Goal: Check status: Check status

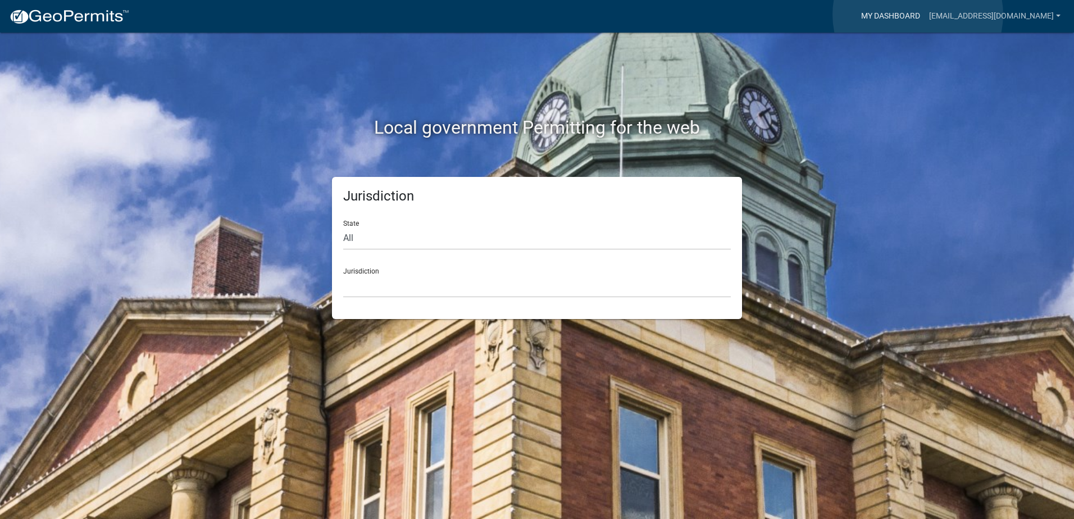
click at [918, 15] on link "My Dashboard" at bounding box center [891, 16] width 68 height 21
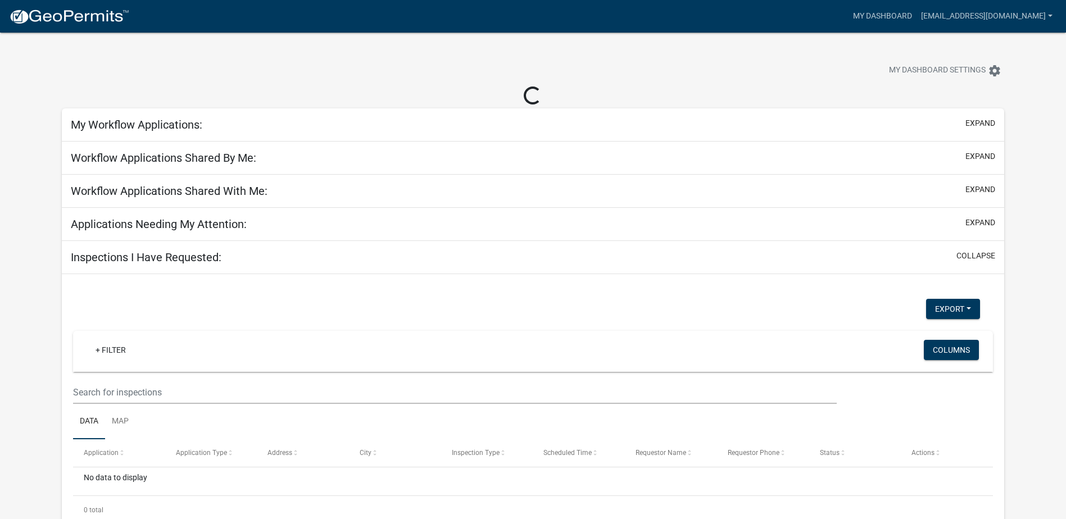
select select "2: 50"
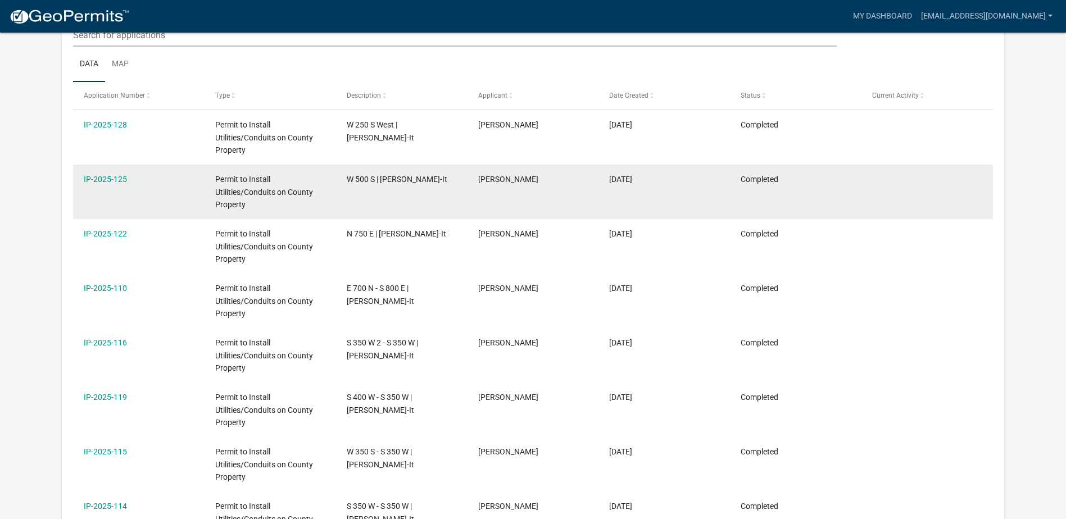
scroll to position [149, 0]
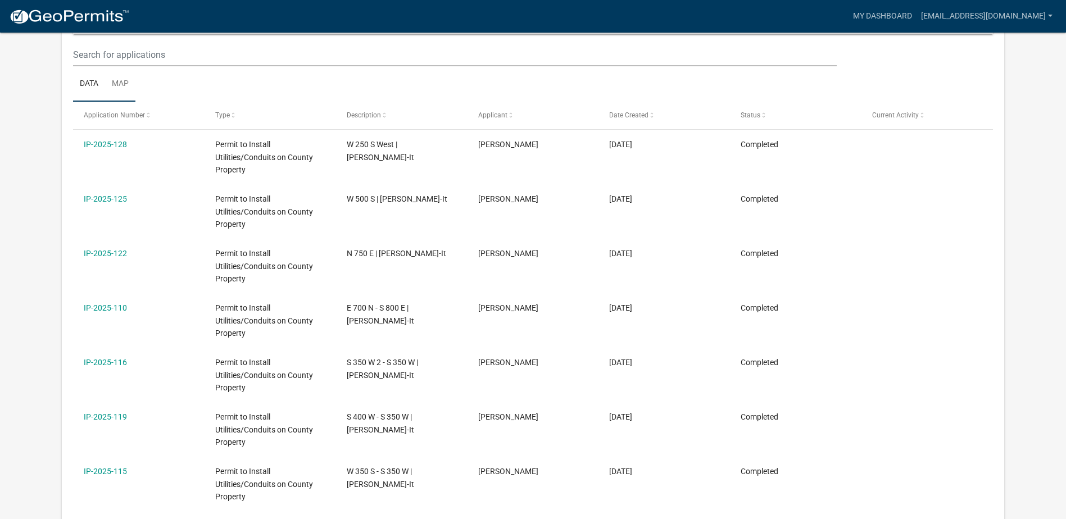
click at [119, 83] on link "Map" at bounding box center [120, 84] width 30 height 36
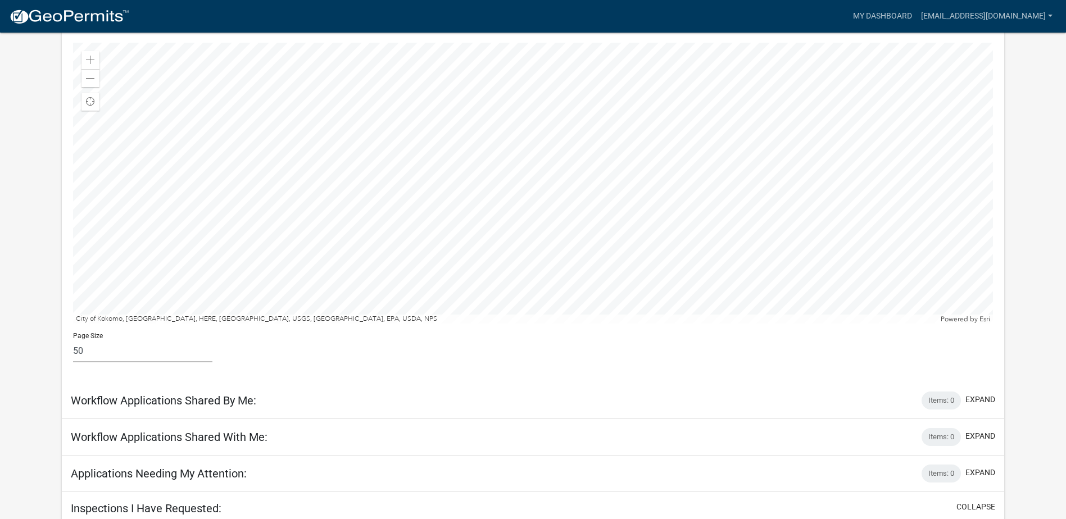
scroll to position [106, 0]
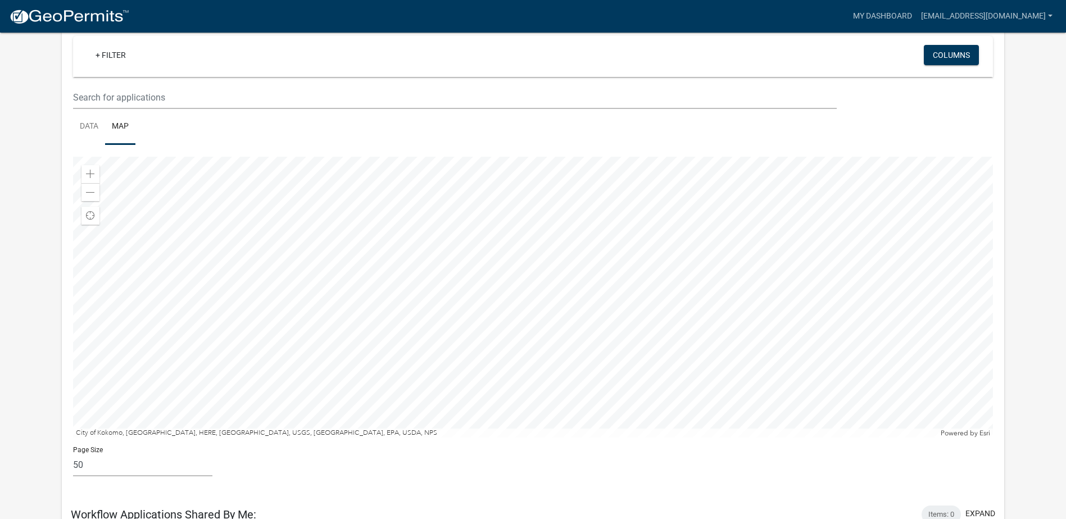
click at [523, 302] on div at bounding box center [533, 297] width 920 height 281
click at [574, 306] on div at bounding box center [533, 297] width 920 height 281
click at [568, 300] on div at bounding box center [533, 297] width 920 height 281
click at [95, 125] on link "Data" at bounding box center [89, 127] width 32 height 36
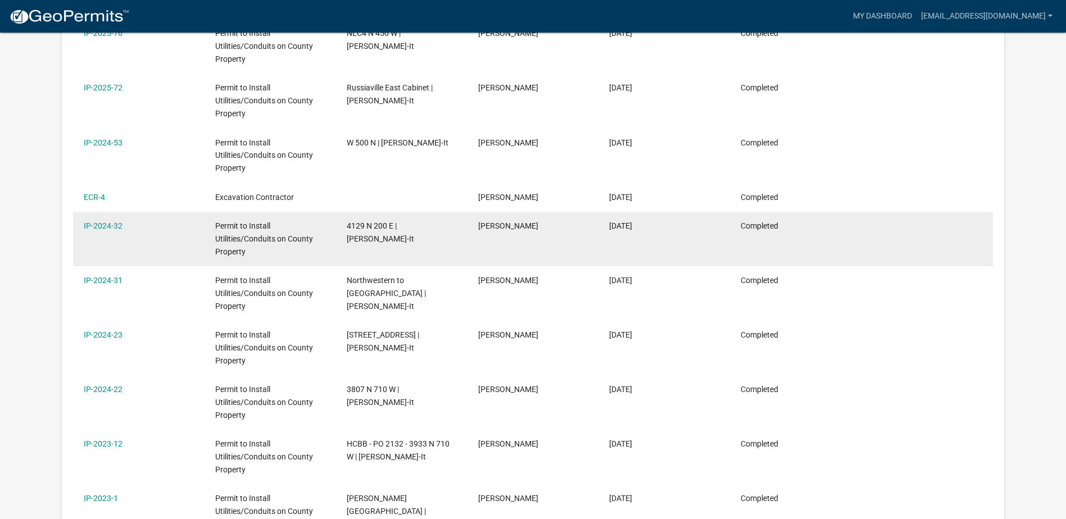
scroll to position [2297, 0]
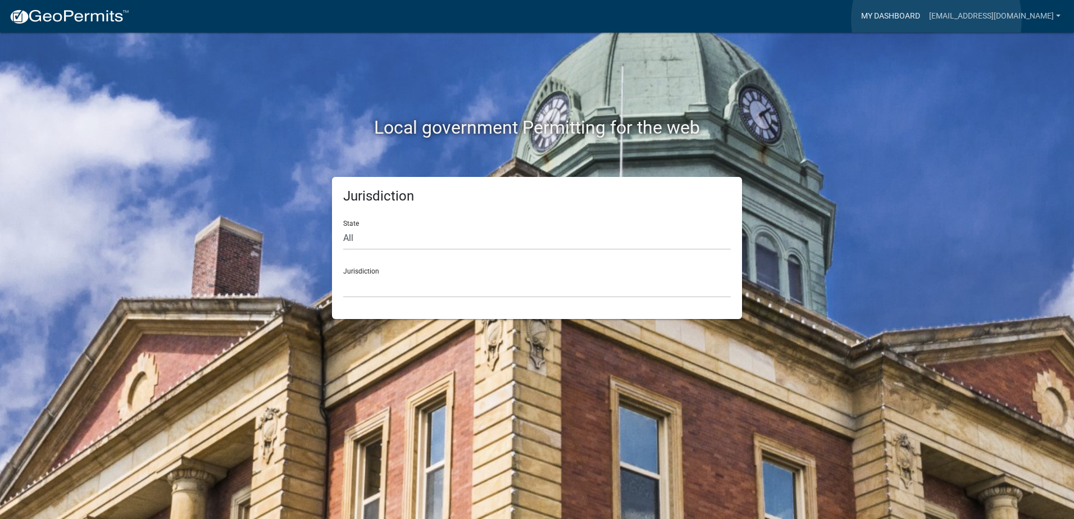
click at [925, 20] on link "My Dashboard" at bounding box center [891, 16] width 68 height 21
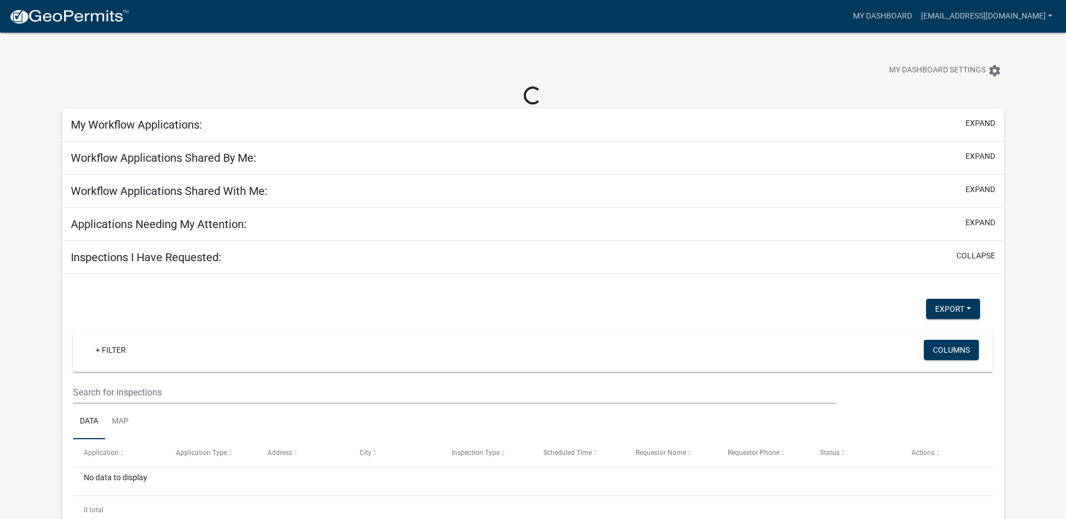
select select "2: 50"
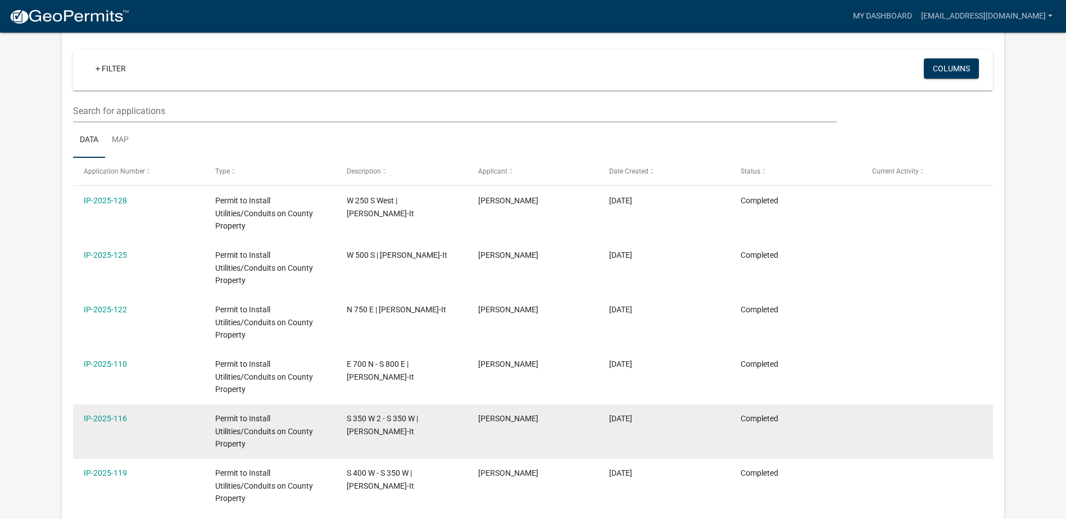
scroll to position [37, 0]
